Goal: Find specific page/section: Find specific page/section

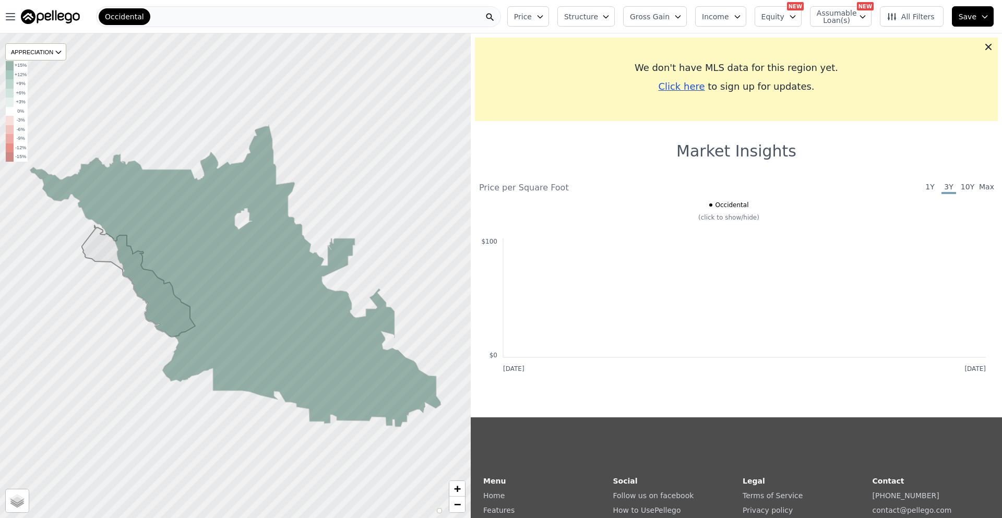
click at [363, 22] on div "Occidental" at bounding box center [298, 16] width 405 height 21
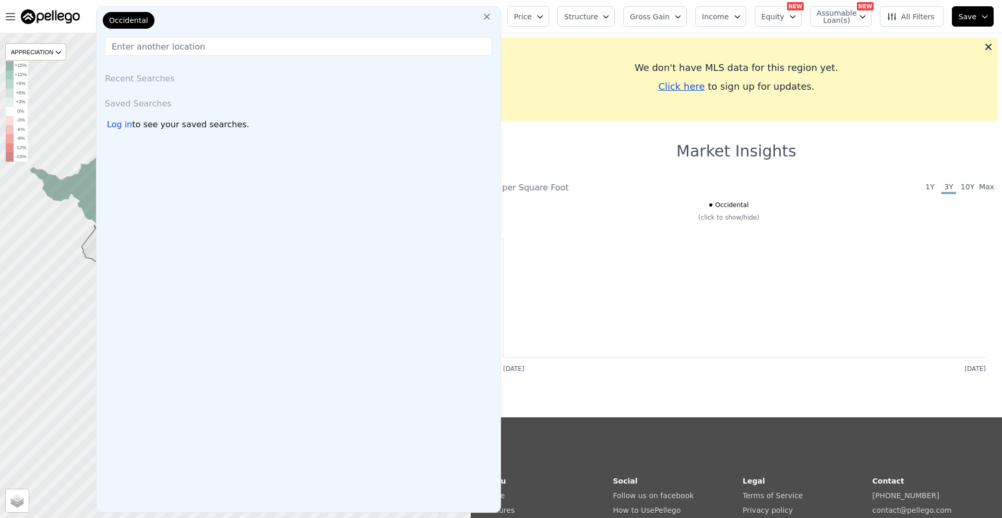
click at [420, 43] on input "text" at bounding box center [298, 46] width 387 height 19
paste input "[STREET_ADDRESS]"
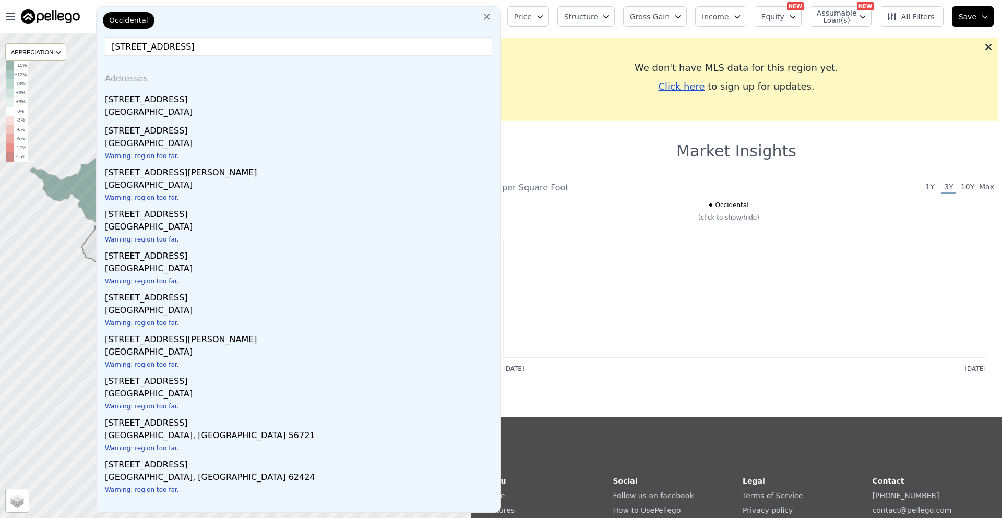
click at [232, 47] on input "[STREET_ADDRESS]" at bounding box center [298, 46] width 387 height 19
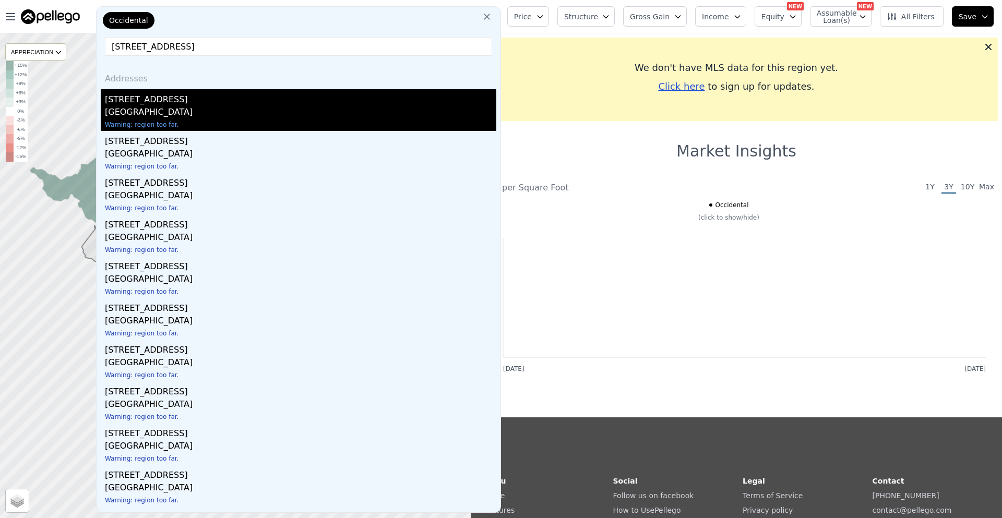
type input "[STREET_ADDRESS]"
drag, startPoint x: 145, startPoint y: 105, endPoint x: 148, endPoint y: 122, distance: 16.9
click at [148, 122] on div "[STREET_ADDRESS] Warning: region too far." at bounding box center [299, 110] width 396 height 42
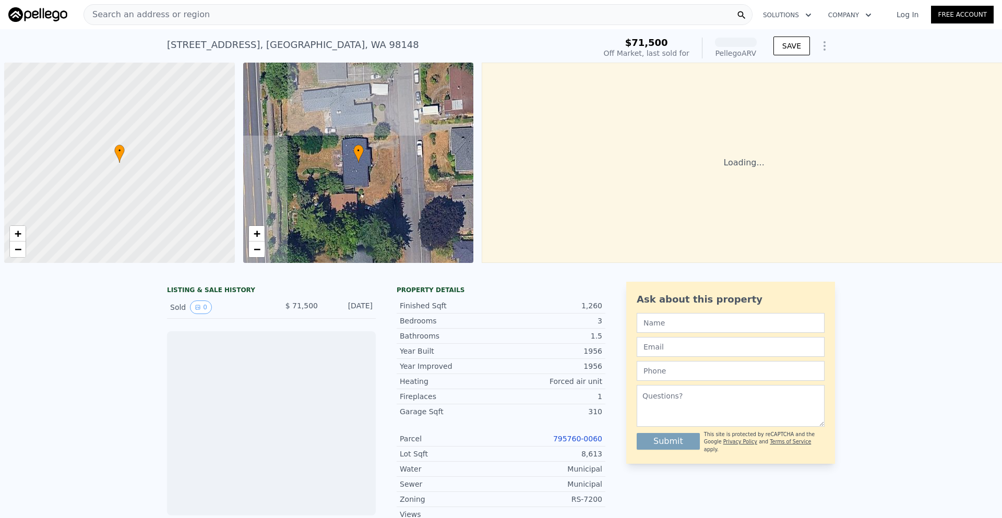
scroll to position [0, 4]
